Goal: Task Accomplishment & Management: Manage account settings

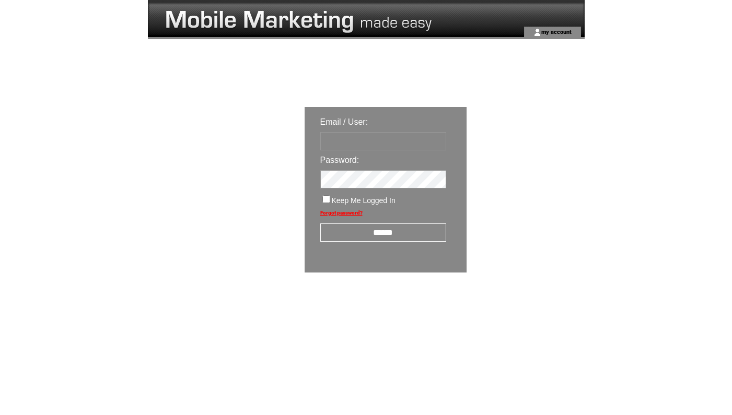
type input "*********"
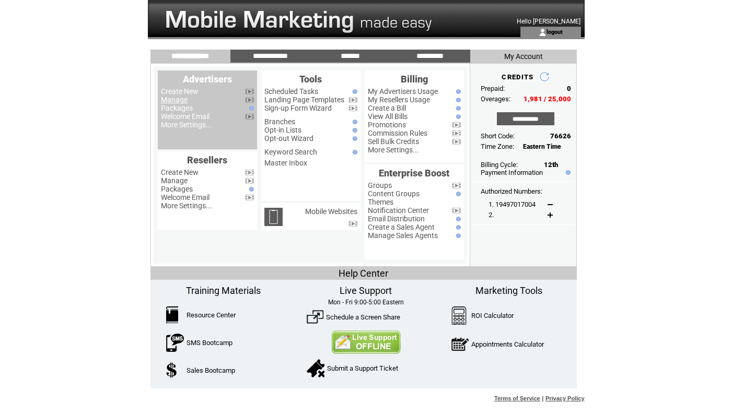
click at [176, 99] on link "Manage" at bounding box center [174, 100] width 27 height 8
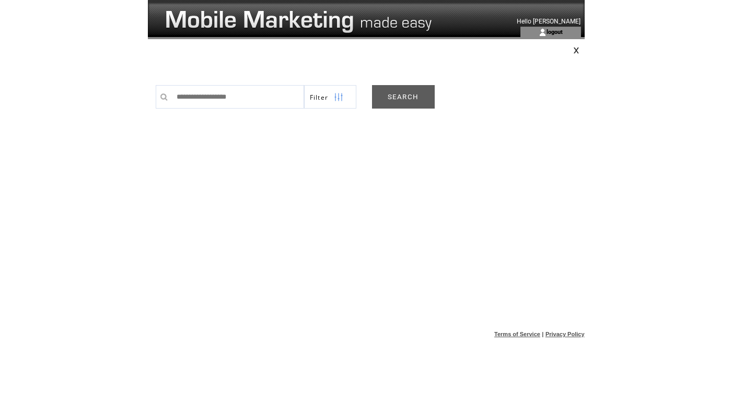
click at [421, 91] on link "SEARCH" at bounding box center [403, 97] width 63 height 24
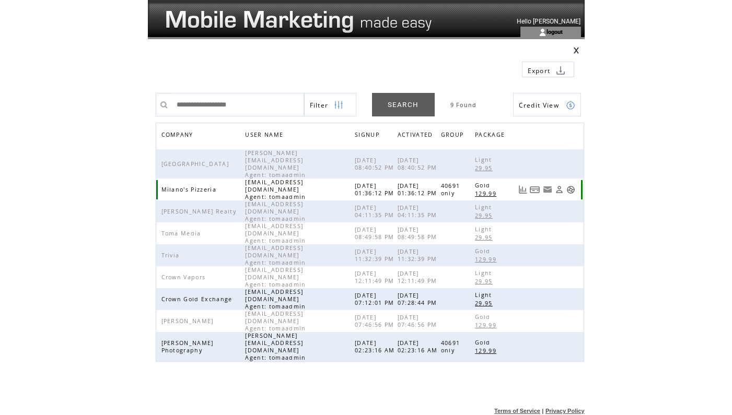
click at [570, 185] on link at bounding box center [570, 189] width 9 height 9
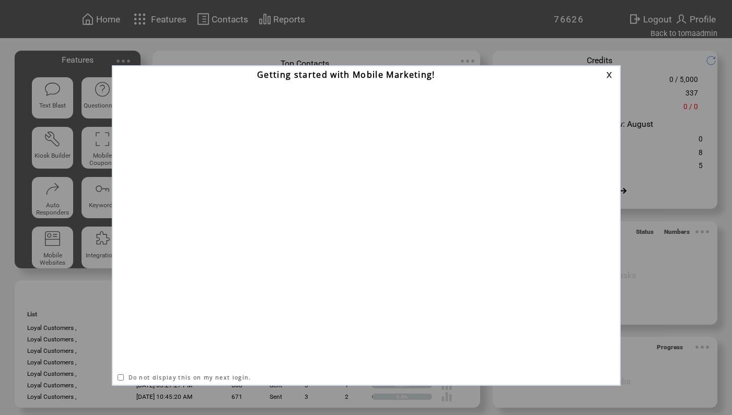
click at [609, 75] on link at bounding box center [610, 75] width 9 height 7
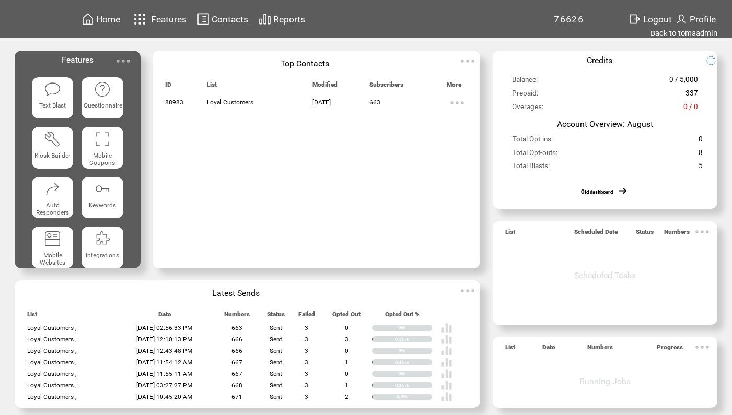
click at [711, 59] on img at bounding box center [715, 60] width 18 height 10
click at [713, 61] on img at bounding box center [715, 60] width 18 height 10
click at [599, 84] on td "Balance:" at bounding box center [559, 79] width 97 height 9
click at [713, 56] on img at bounding box center [715, 60] width 18 height 10
click at [686, 34] on link "Back to tomaadmin" at bounding box center [683, 33] width 67 height 9
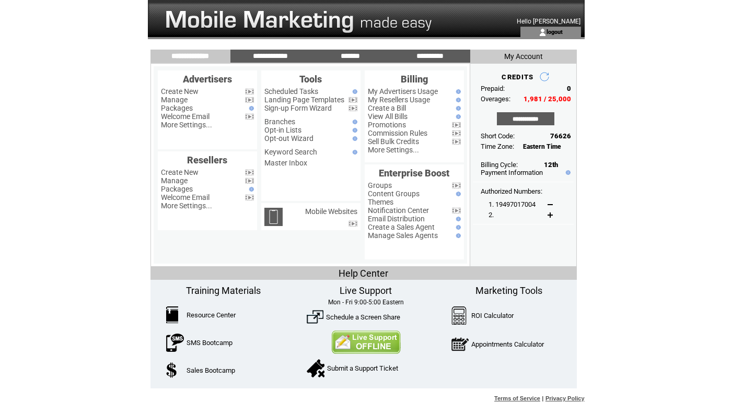
click at [549, 75] on link at bounding box center [544, 77] width 10 height 10
click at [547, 76] on link at bounding box center [544, 77] width 10 height 10
click at [543, 76] on link at bounding box center [544, 77] width 10 height 10
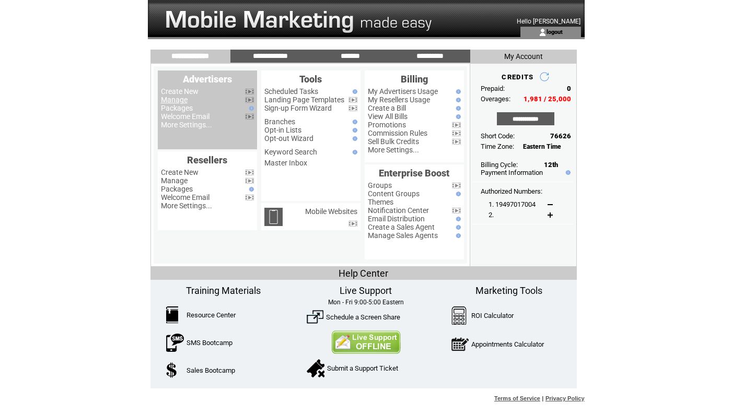
click at [173, 98] on link "Manage" at bounding box center [174, 100] width 27 height 8
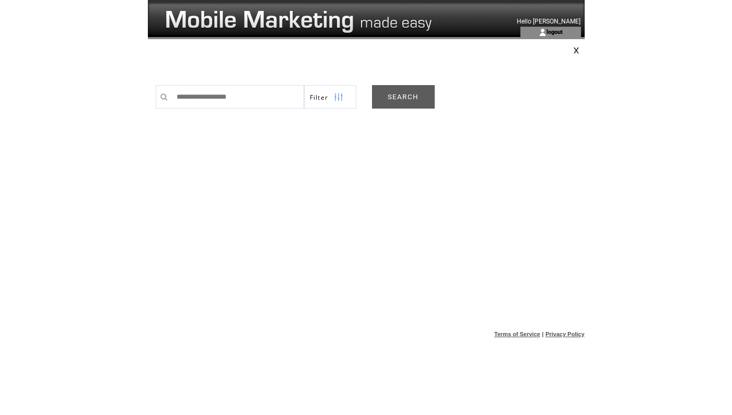
click at [414, 95] on link "SEARCH" at bounding box center [403, 97] width 63 height 24
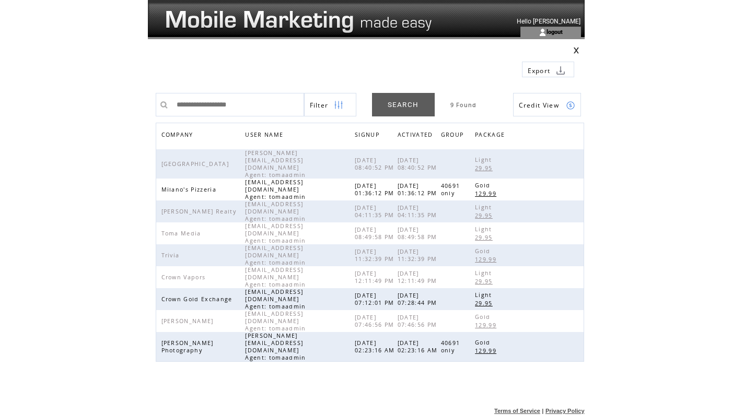
click at [549, 107] on span "Credit View" at bounding box center [539, 105] width 41 height 9
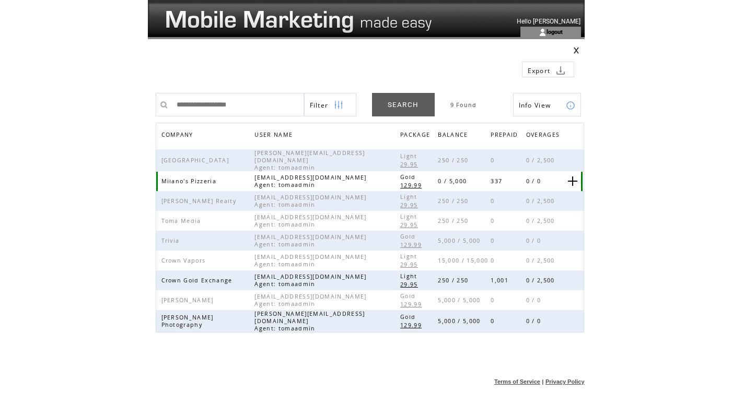
click at [573, 177] on link at bounding box center [572, 181] width 9 height 9
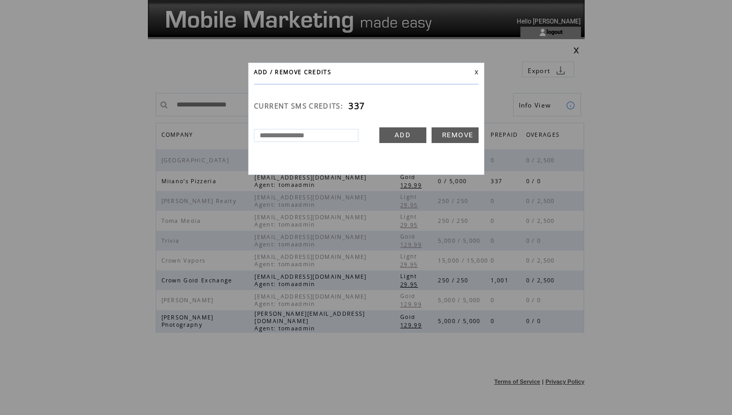
click at [326, 135] on input "text" at bounding box center [306, 135] width 104 height 13
type input "****"
click at [402, 132] on link "ADD" at bounding box center [402, 135] width 47 height 16
click at [476, 71] on link at bounding box center [476, 72] width 4 height 5
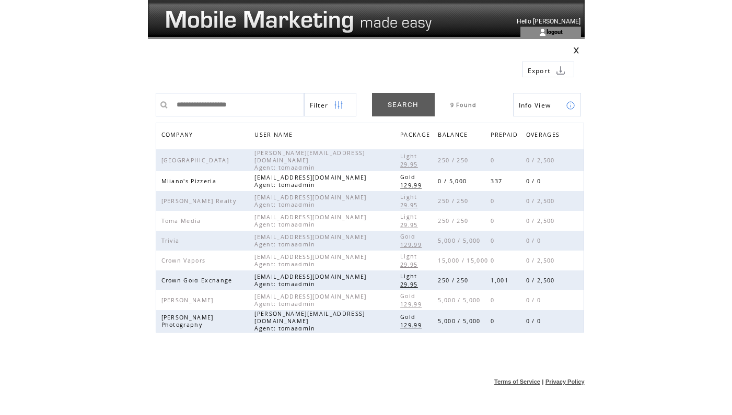
click at [568, 107] on img at bounding box center [570, 105] width 9 height 9
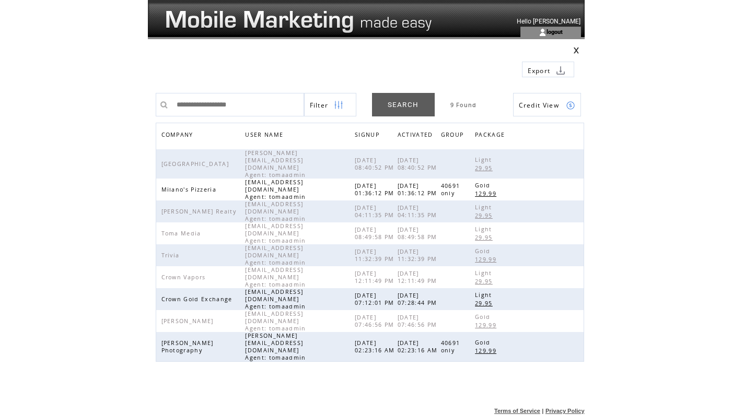
click at [558, 108] on span "Credit View" at bounding box center [539, 105] width 41 height 9
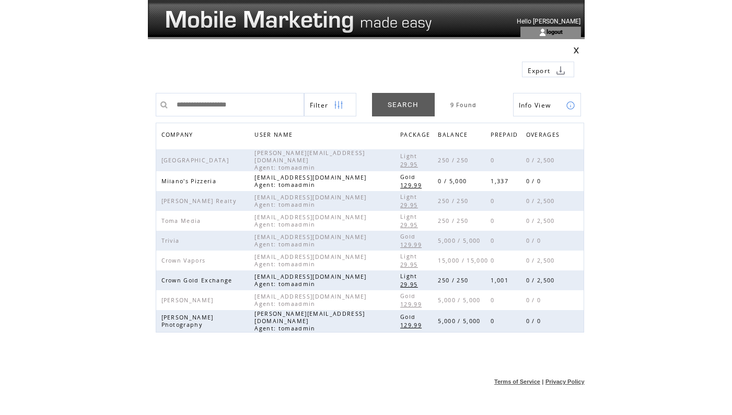
click at [554, 103] on td "Info View" at bounding box center [538, 106] width 39 height 24
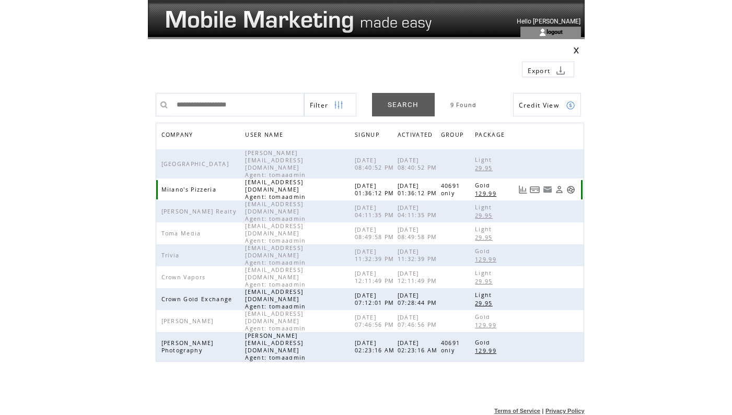
click at [558, 185] on link at bounding box center [559, 189] width 9 height 9
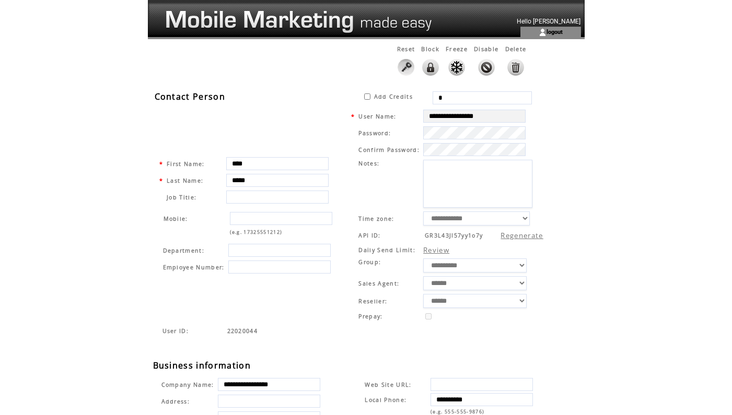
click at [464, 97] on input "*" at bounding box center [482, 97] width 99 height 13
type input "****"
click at [598, 127] on html "**********" at bounding box center [366, 207] width 732 height 415
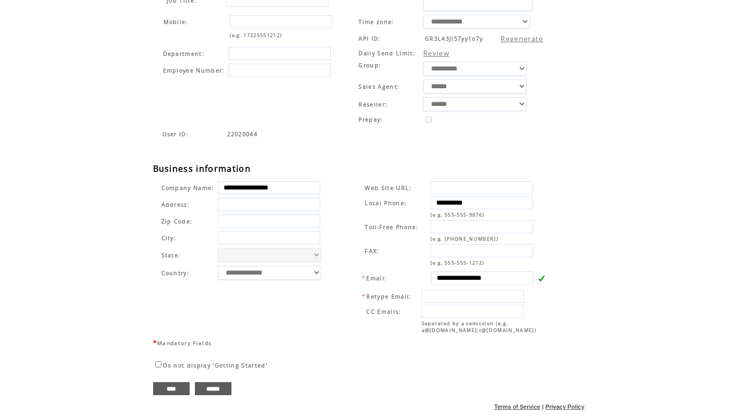
scroll to position [207, 0]
click at [164, 391] on input "****" at bounding box center [171, 388] width 37 height 13
